Goal: Task Accomplishment & Management: Manage account settings

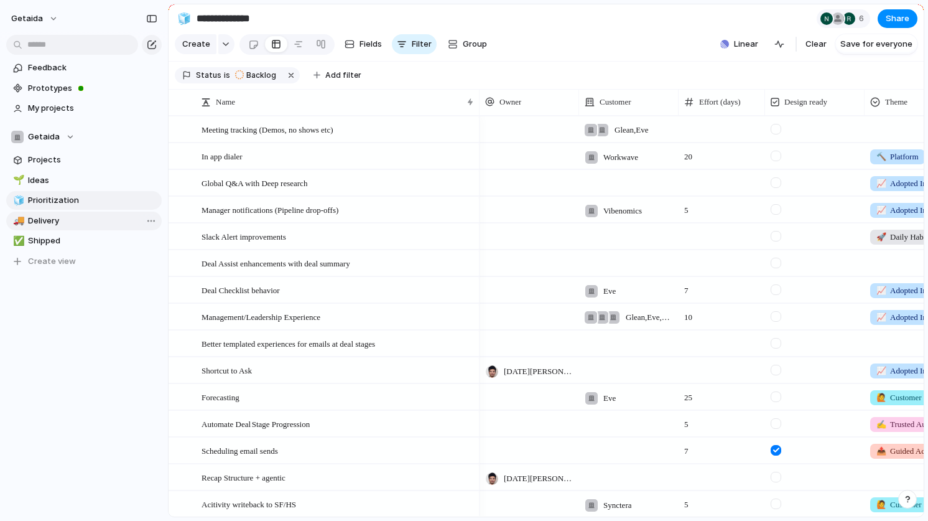
click at [58, 217] on span "Delivery" at bounding box center [92, 221] width 129 height 12
type input "********"
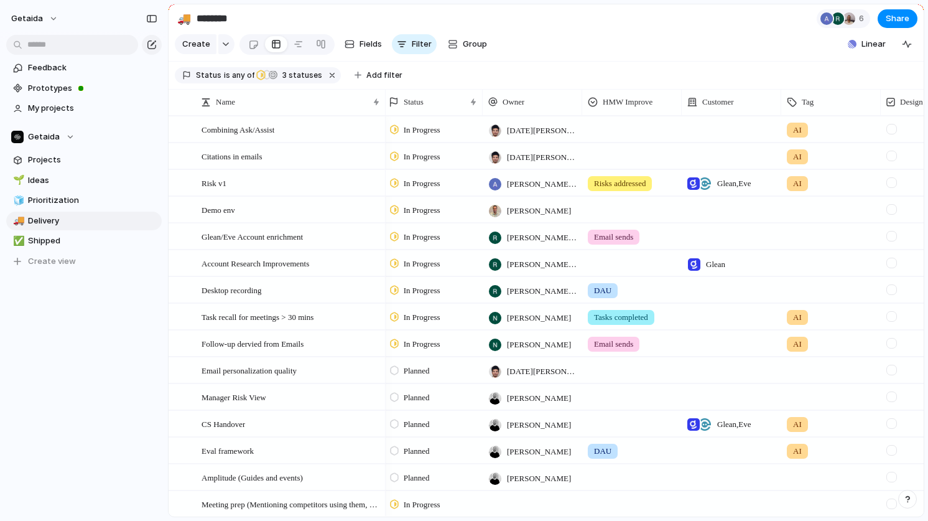
click at [422, 182] on span "In Progress" at bounding box center [422, 183] width 37 height 12
click at [415, 297] on span "Completed" at bounding box center [426, 299] width 44 height 12
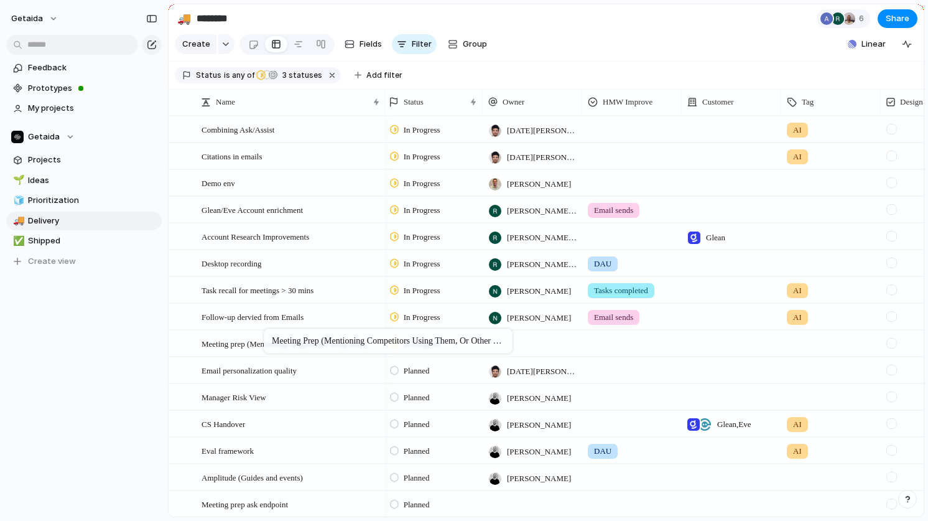
drag, startPoint x: 239, startPoint y: 478, endPoint x: 270, endPoint y: 331, distance: 150.5
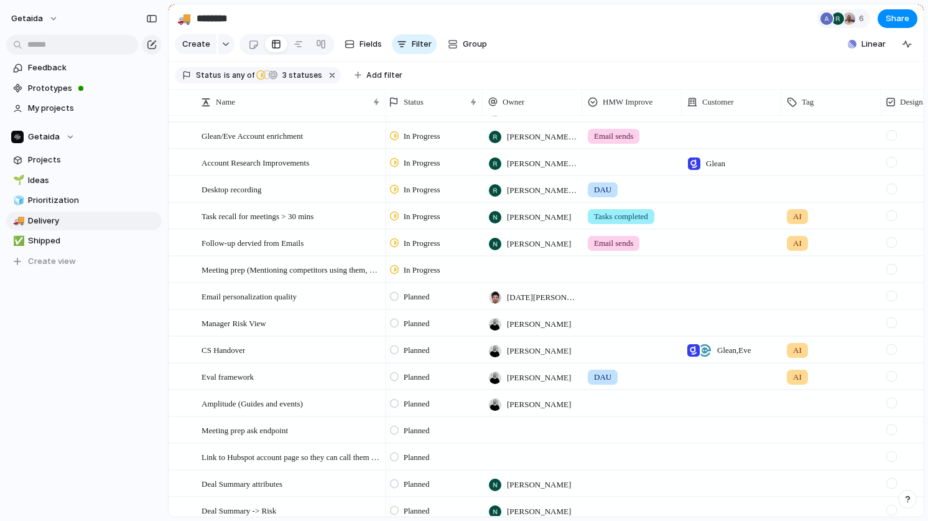
scroll to position [82, 0]
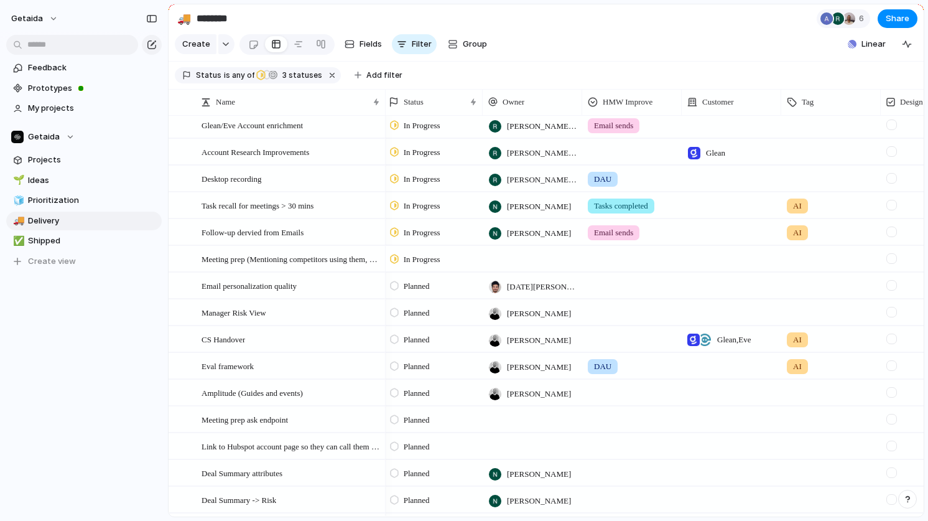
click at [429, 256] on span "In Progress" at bounding box center [422, 259] width 37 height 12
click at [416, 333] on span "Planned" at bounding box center [420, 333] width 32 height 12
